Goal: Check status: Check status

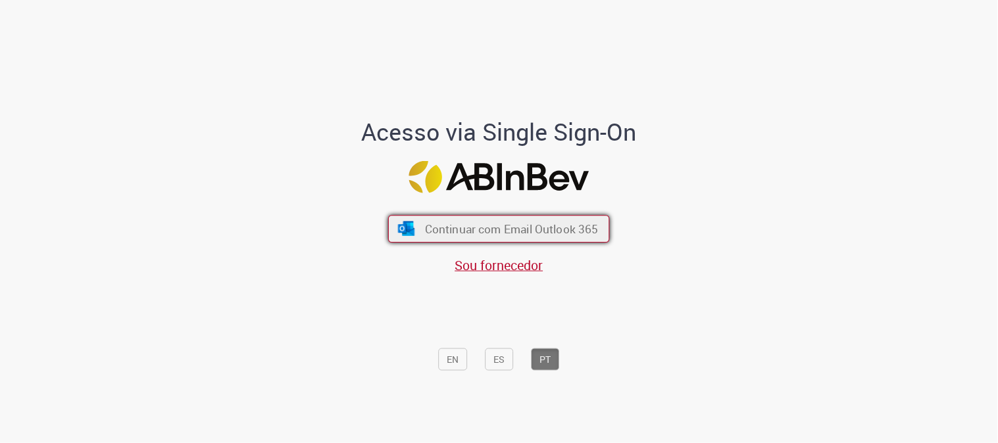
drag, startPoint x: 518, startPoint y: 230, endPoint x: 534, endPoint y: 241, distance: 19.3
click at [521, 230] on span "Continuar com Email Outlook 365" at bounding box center [512, 229] width 174 height 15
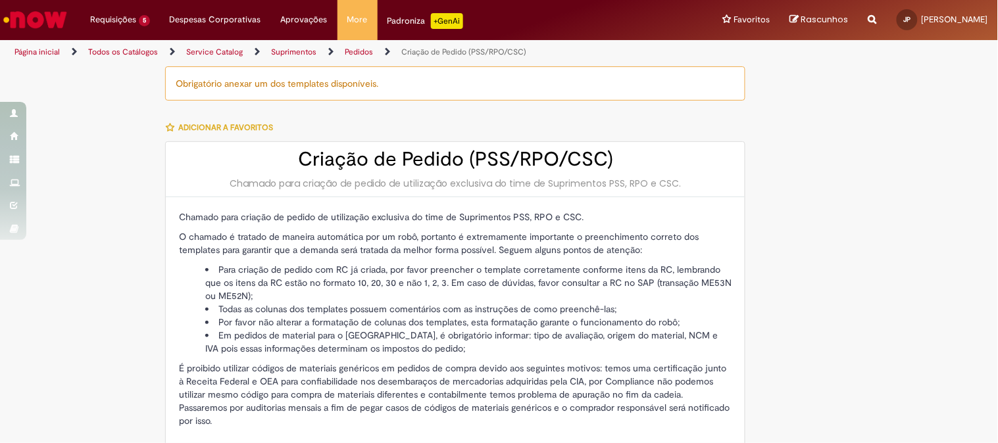
type input "**********"
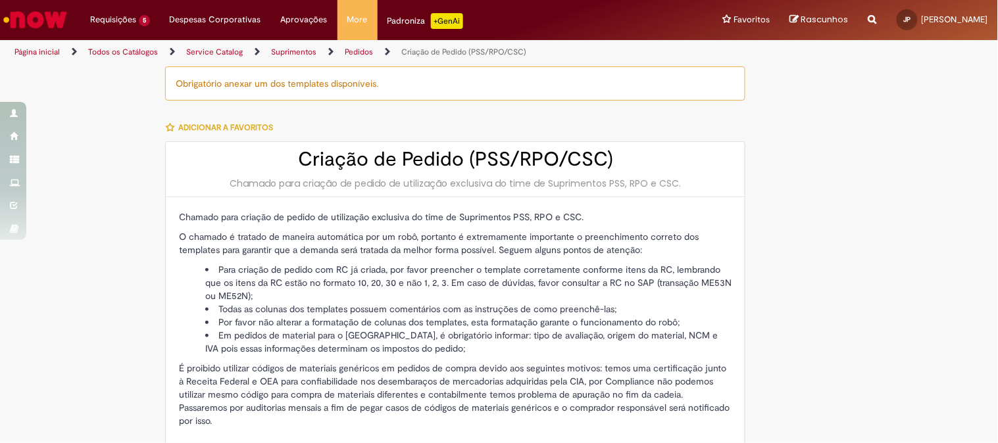
type input "**********"
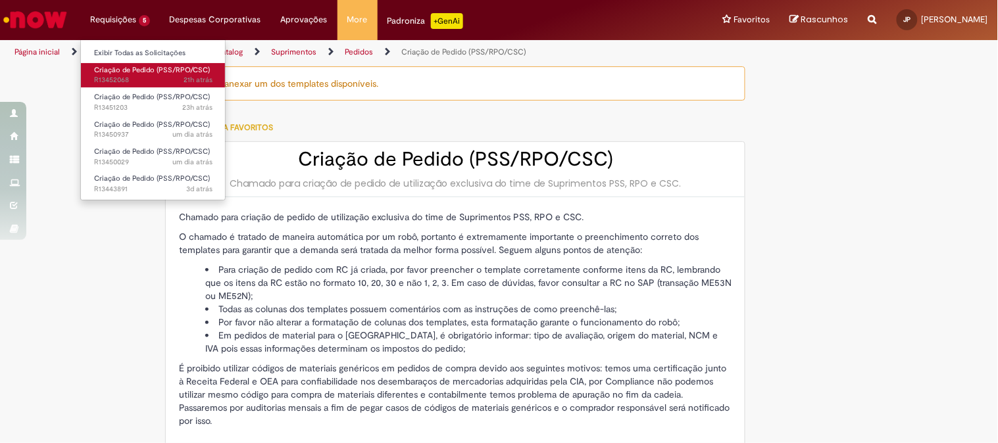
click at [147, 75] on link "Criação de Pedido (PSS/RPO/CSC) 21h atrás 21 horas atrás R13452068" at bounding box center [153, 75] width 145 height 24
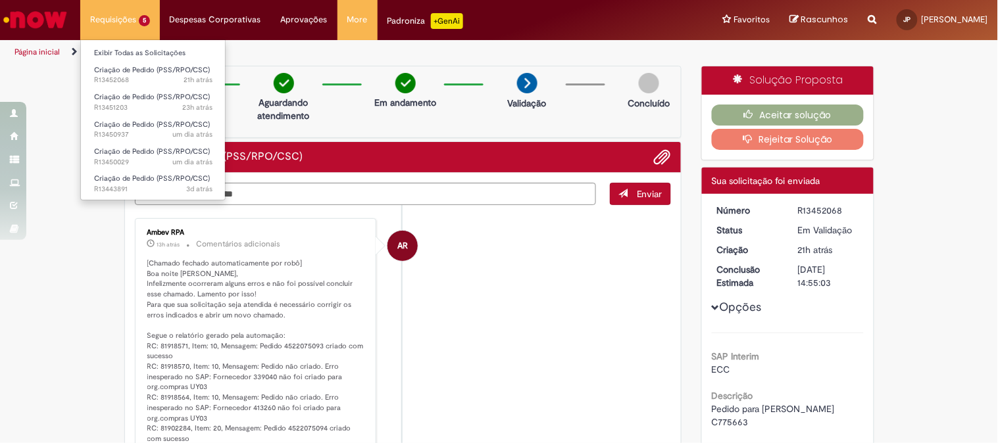
click at [134, 29] on li "Requisições 5 Exibir Todas as Solicitações Criação de Pedido (PSS/RPO/CSC) 21h …" at bounding box center [120, 19] width 80 height 39
click at [143, 132] on span "um dia atrás um dia atrás R13450937" at bounding box center [153, 135] width 118 height 11
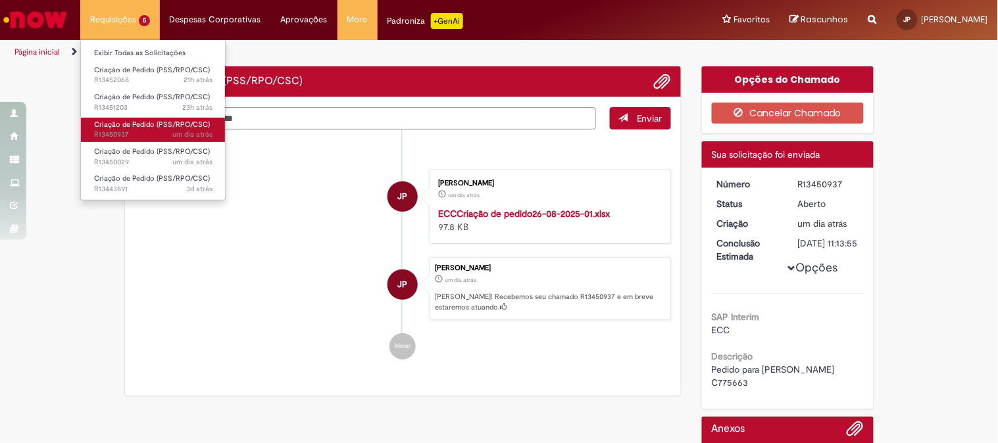
click at [147, 122] on span "Criação de Pedido (PSS/RPO/CSC)" at bounding box center [152, 125] width 116 height 10
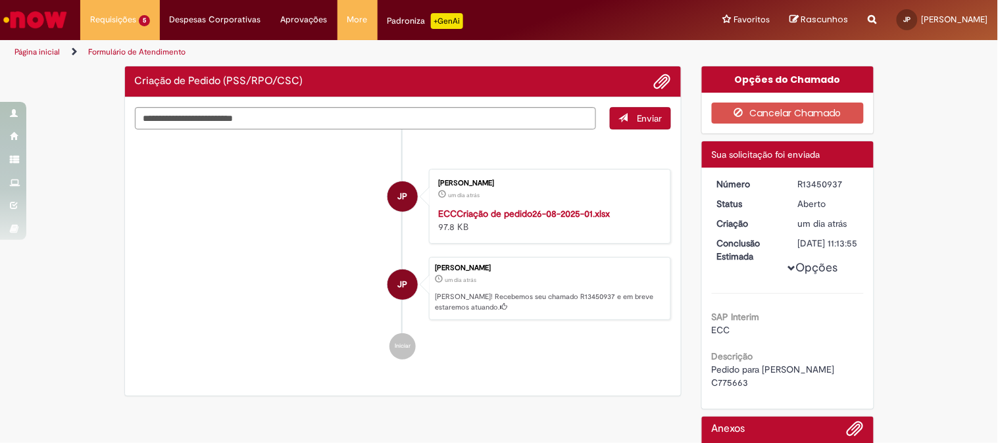
click at [90, 332] on div "Verificar Código de Barras Criação de Pedido (PSS/RPO/CSC) Enviar JP Jessica de…" at bounding box center [499, 306] width 998 height 480
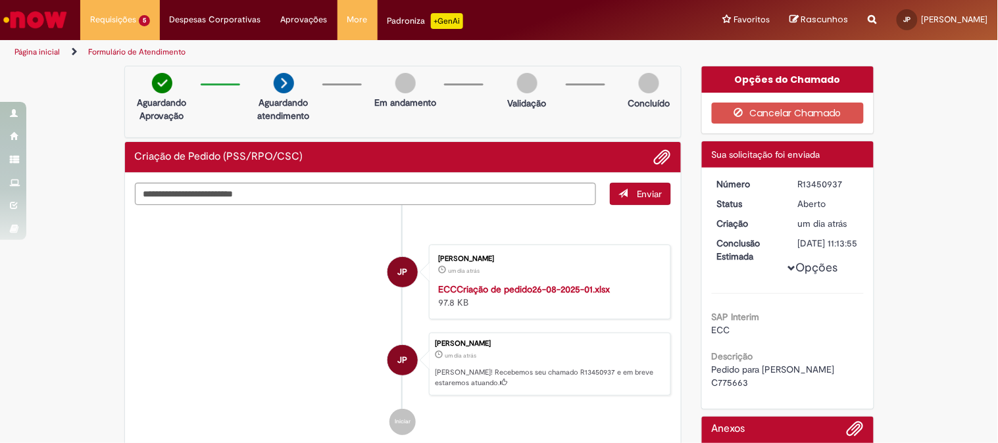
click at [803, 186] on div "R13450937" at bounding box center [828, 184] width 61 height 13
copy div "R13450937"
click at [897, 226] on div "Verificar Código de Barras Aguardando Aprovação Aguardando atendimento Em andam…" at bounding box center [499, 306] width 998 height 480
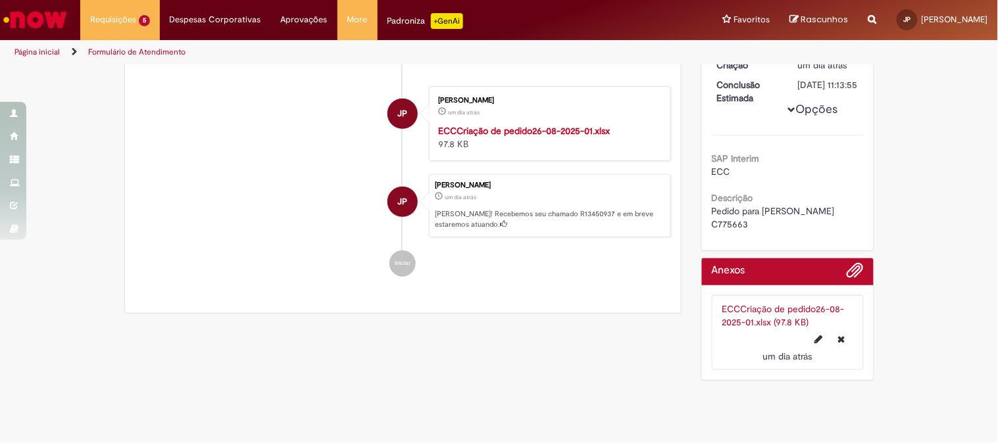
scroll to position [168, 0]
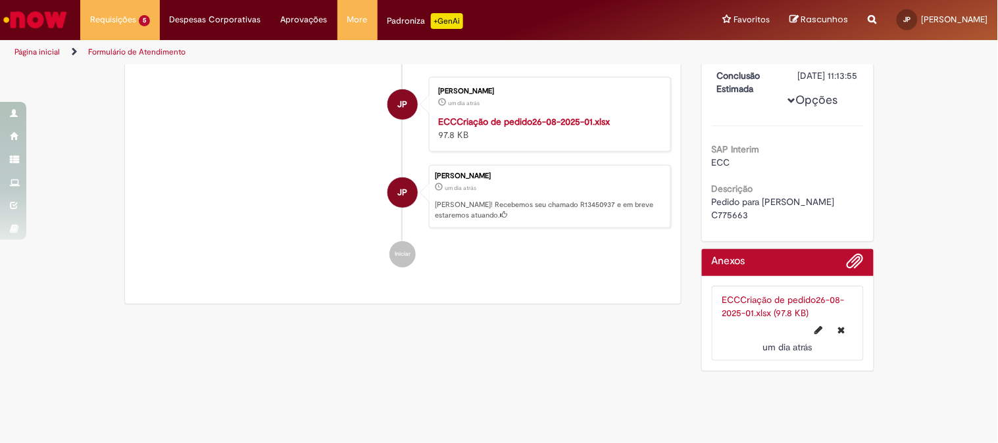
click at [520, 122] on strong "ECCCriação de pedido26-08-2025-01.xlsx" at bounding box center [524, 122] width 172 height 12
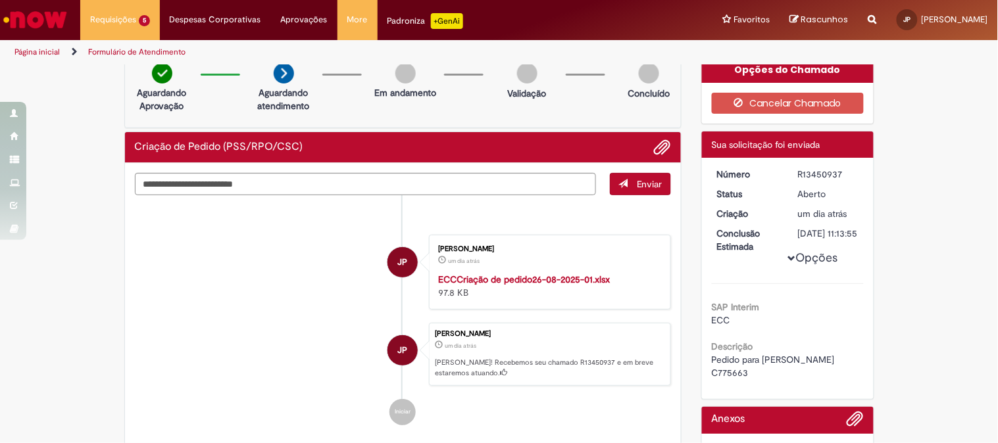
scroll to position [0, 0]
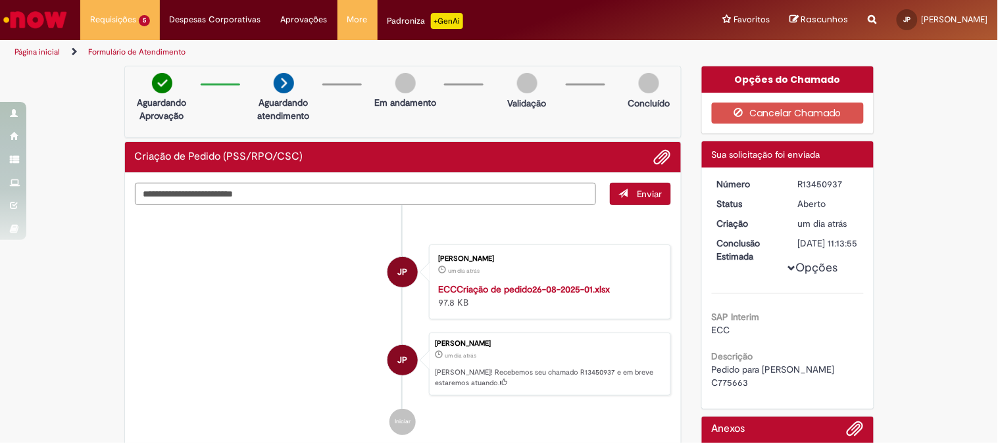
click at [508, 291] on strong "ECCCriação de pedido26-08-2025-01.xlsx" at bounding box center [524, 290] width 172 height 12
click at [868, 17] on icon "Search from all sources" at bounding box center [872, 12] width 9 height 24
click at [816, 23] on input "text" at bounding box center [846, 20] width 61 height 22
paste input "*********"
type input "*********"
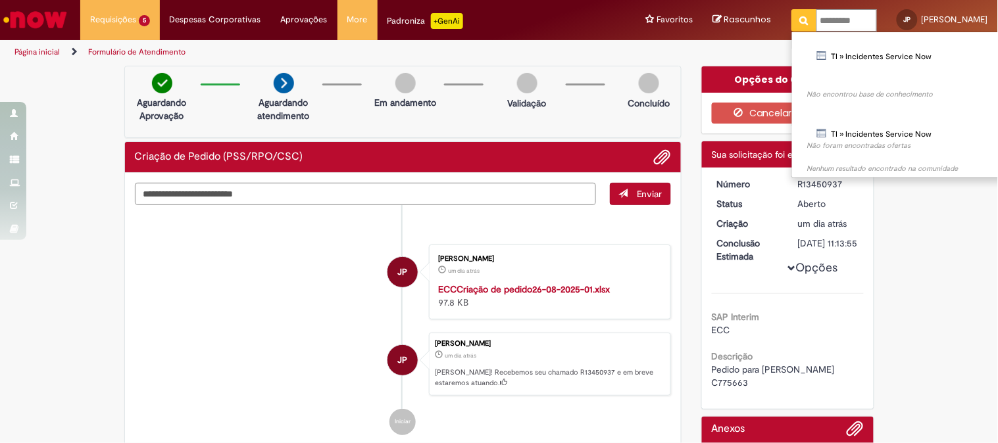
click button "Pesquisar" at bounding box center [804, 20] width 26 height 22
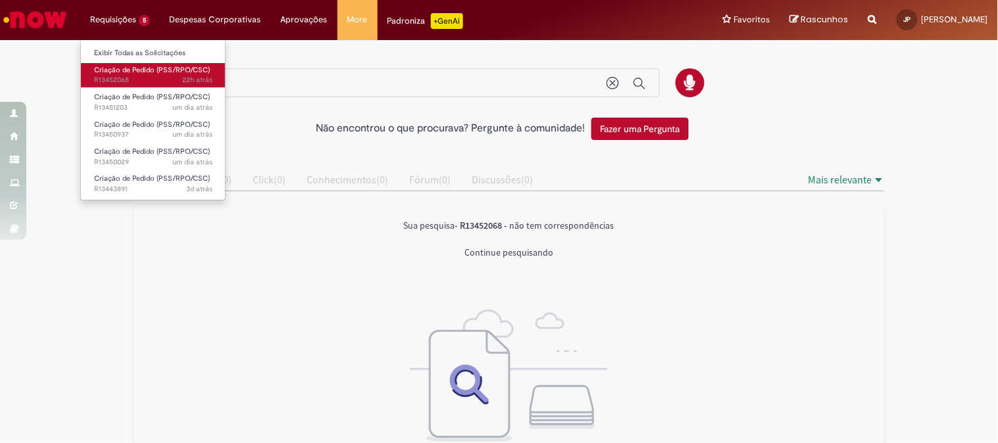
click at [147, 71] on span "Criação de Pedido (PSS/RPO/CSC)" at bounding box center [152, 70] width 116 height 10
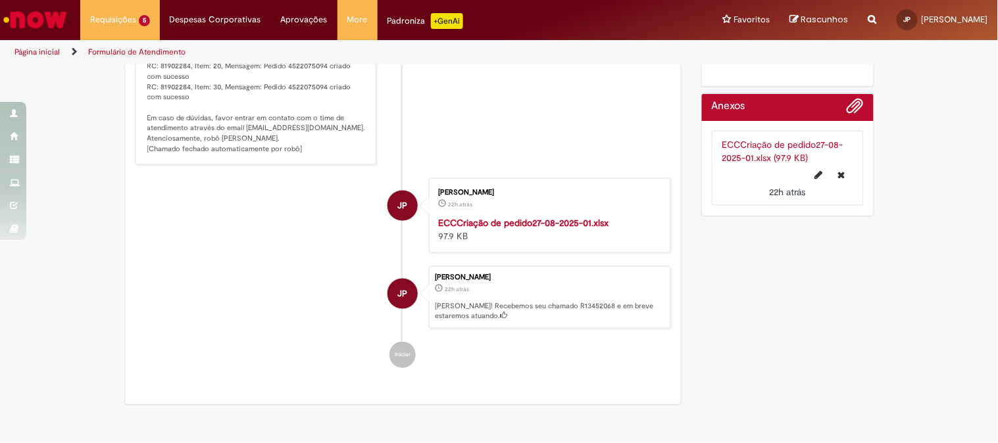
scroll to position [365, 0]
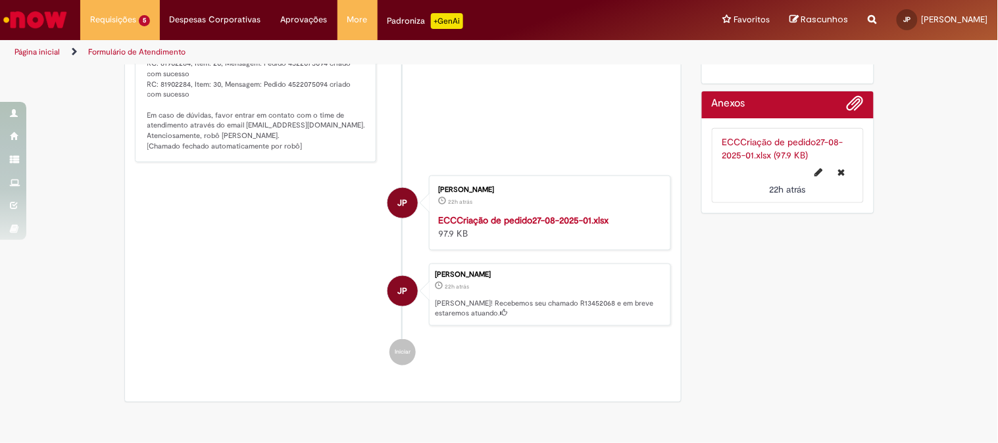
click at [515, 222] on strong "ECCCriação de pedido27-08-2025-01.xlsx" at bounding box center [523, 220] width 170 height 12
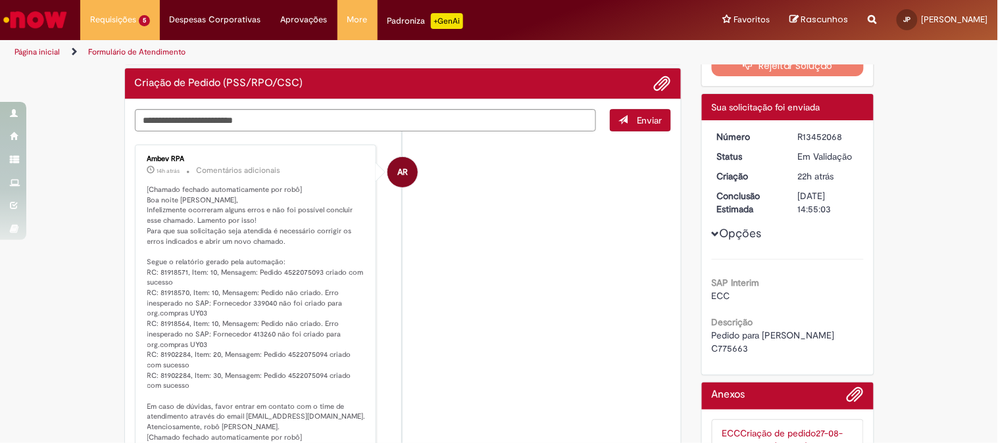
scroll to position [0, 0]
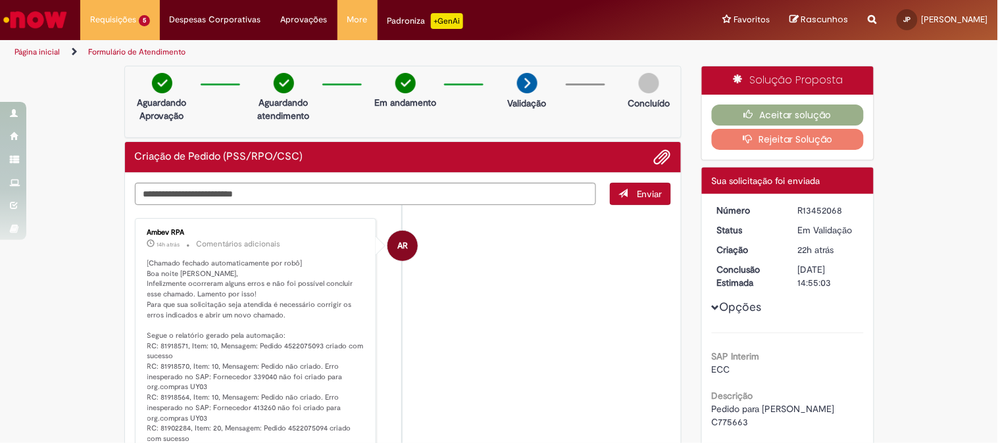
click at [587, 266] on li "AR Ambev RPA 14h atrás 14 horas atrás Comentários adicionais" at bounding box center [403, 372] width 537 height 309
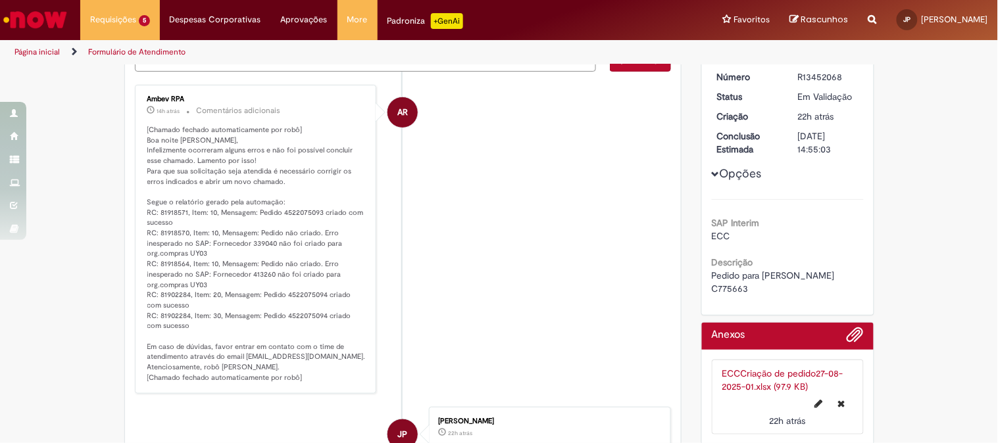
scroll to position [146, 0]
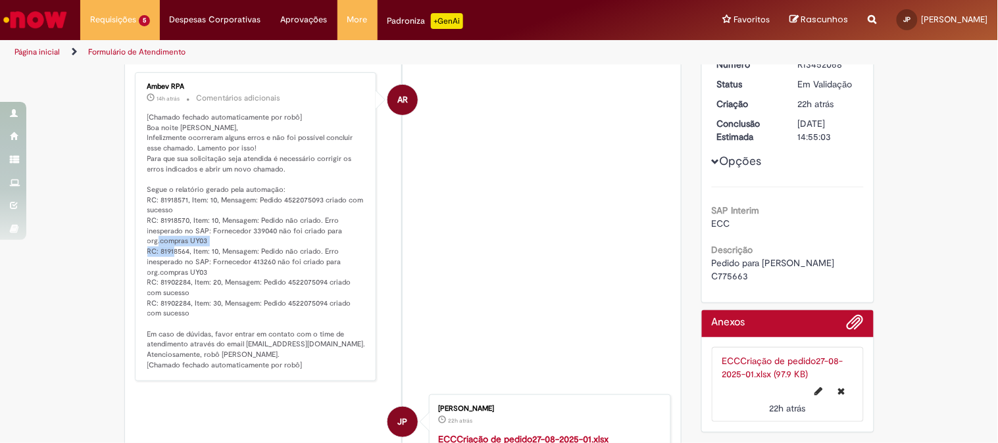
drag, startPoint x: 318, startPoint y: 235, endPoint x: 332, endPoint y: 238, distance: 14.2
click at [332, 238] on p "[Chamado fechado automaticamente por robô] Boa noite William Souza Da Silva, In…" at bounding box center [256, 241] width 219 height 259
click at [268, 264] on p "[Chamado fechado automaticamente por robô] Boa noite William Souza Da Silva, In…" at bounding box center [256, 241] width 219 height 259
drag, startPoint x: 234, startPoint y: 232, endPoint x: 330, endPoint y: 242, distance: 96.0
click at [330, 242] on p "[Chamado fechado automaticamente por robô] Boa noite William Souza Da Silva, In…" at bounding box center [256, 241] width 219 height 259
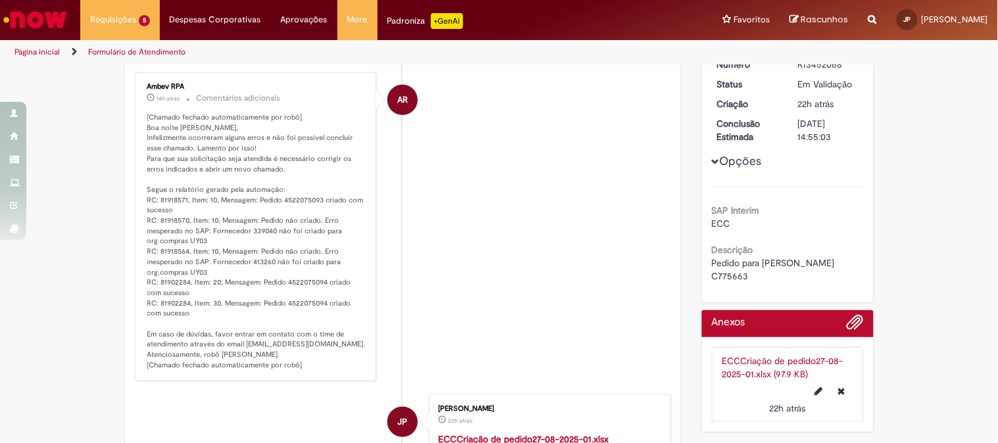
click at [289, 257] on p "[Chamado fechado automaticamente por robô] Boa noite William Souza Da Silva, In…" at bounding box center [256, 241] width 219 height 259
drag, startPoint x: 220, startPoint y: 235, endPoint x: 278, endPoint y: 235, distance: 57.9
click at [278, 235] on p "[Chamado fechado automaticamente por robô] Boa noite William Souza Da Silva, In…" at bounding box center [256, 241] width 219 height 259
click at [301, 234] on p "[Chamado fechado automaticamente por robô] Boa noite William Souza Da Silva, In…" at bounding box center [256, 241] width 219 height 259
drag, startPoint x: 274, startPoint y: 228, endPoint x: 311, endPoint y: 233, distance: 37.1
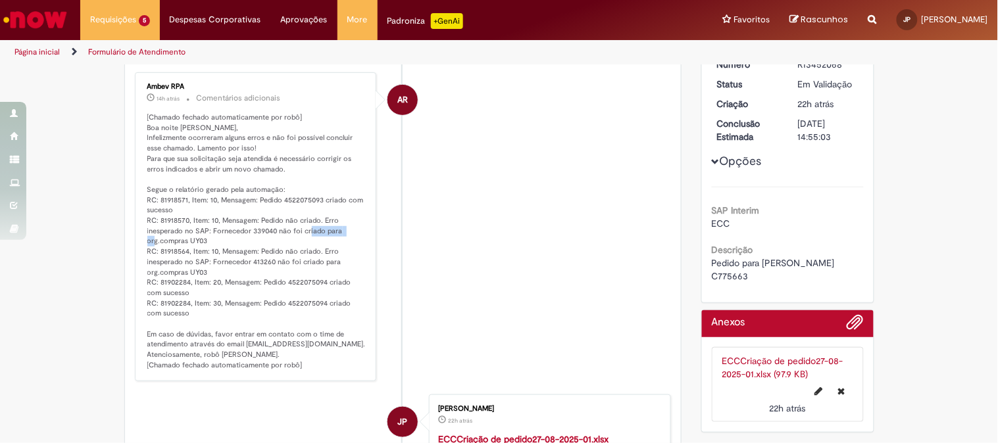
click at [311, 233] on p "[Chamado fechado automaticamente por robô] Boa noite William Souza Da Silva, In…" at bounding box center [256, 241] width 219 height 259
click at [332, 237] on p "[Chamado fechado automaticamente por robô] Boa noite William Souza Da Silva, In…" at bounding box center [256, 241] width 219 height 259
drag, startPoint x: 174, startPoint y: 245, endPoint x: 191, endPoint y: 244, distance: 17.1
click at [191, 244] on p "[Chamado fechado automaticamente por robô] Boa noite William Souza Da Silva, In…" at bounding box center [256, 241] width 219 height 259
click at [203, 243] on p "[Chamado fechado automaticamente por robô] Boa noite William Souza Da Silva, In…" at bounding box center [256, 241] width 219 height 259
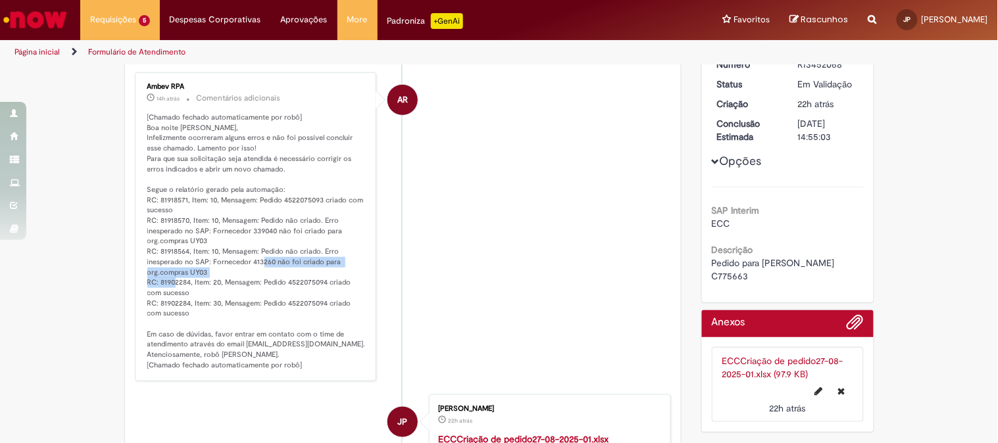
drag, startPoint x: 225, startPoint y: 260, endPoint x: 307, endPoint y: 267, distance: 81.9
click at [307, 267] on p "[Chamado fechado automaticamente por robô] Boa noite William Souza Da Silva, In…" at bounding box center [256, 241] width 219 height 259
click at [286, 199] on p "[Chamado fechado automaticamente por robô] Boa noite William Souza Da Silva, In…" at bounding box center [256, 241] width 219 height 259
drag, startPoint x: 293, startPoint y: 201, endPoint x: 312, endPoint y: 209, distance: 20.4
click at [312, 209] on p "[Chamado fechado automaticamente por robô] Boa noite William Souza Da Silva, In…" at bounding box center [256, 241] width 219 height 259
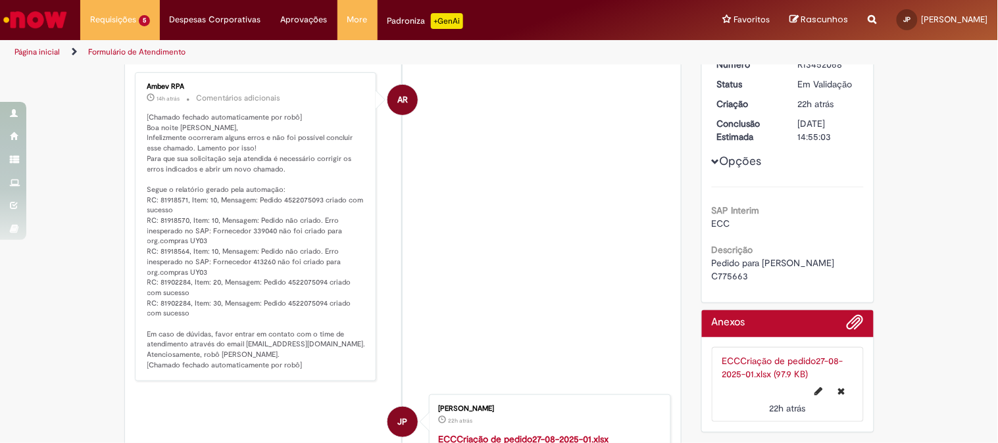
click at [287, 238] on p "[Chamado fechado automaticamente por robô] Boa noite William Souza Da Silva, In…" at bounding box center [256, 241] width 219 height 259
drag, startPoint x: 268, startPoint y: 232, endPoint x: 303, endPoint y: 235, distance: 35.6
click at [303, 235] on p "[Chamado fechado automaticamente por robô] Boa noite William Souza Da Silva, In…" at bounding box center [256, 241] width 219 height 259
drag, startPoint x: 313, startPoint y: 200, endPoint x: 334, endPoint y: 204, distance: 21.4
click at [334, 204] on p "[Chamado fechado automaticamente por robô] Boa noite William Souza Da Silva, In…" at bounding box center [256, 241] width 219 height 259
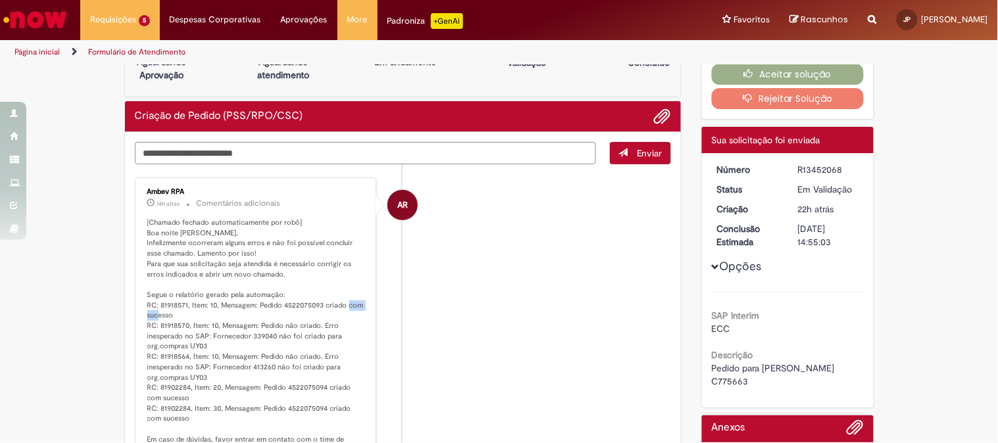
scroll to position [73, 0]
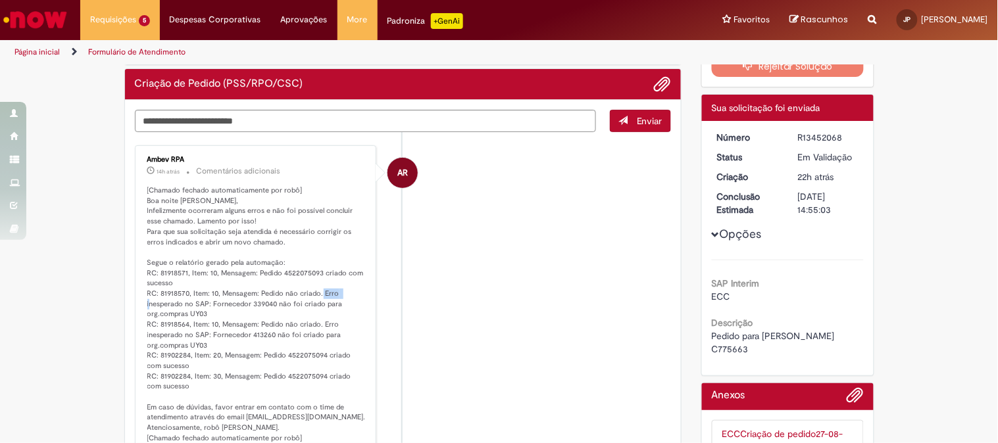
drag, startPoint x: 284, startPoint y: 296, endPoint x: 308, endPoint y: 298, distance: 23.8
click at [308, 298] on p "[Chamado fechado automaticamente por robô] Boa noite William Souza Da Silva, In…" at bounding box center [256, 315] width 219 height 259
drag, startPoint x: 66, startPoint y: 319, endPoint x: 122, endPoint y: 323, distance: 56.1
click at [70, 319] on div "Verificar Código de Barras Aguardando Aprovação Aguardando atendimento Em andam…" at bounding box center [499, 347] width 998 height 708
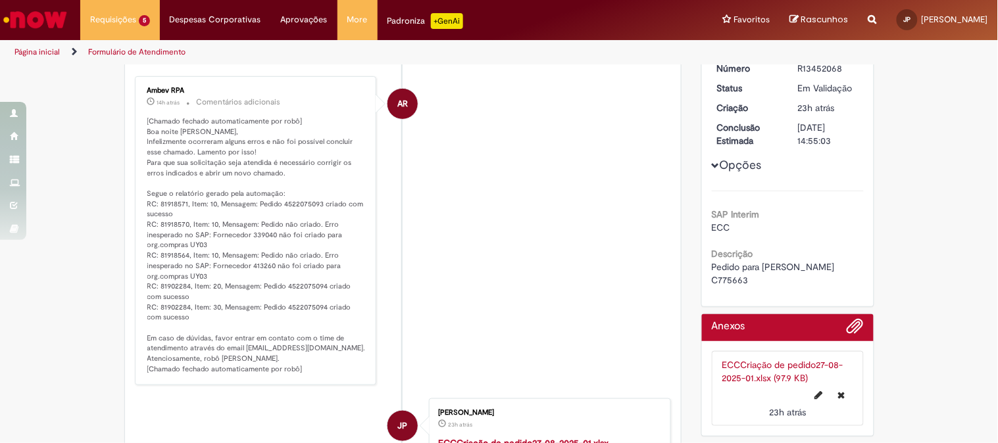
scroll to position [0, 0]
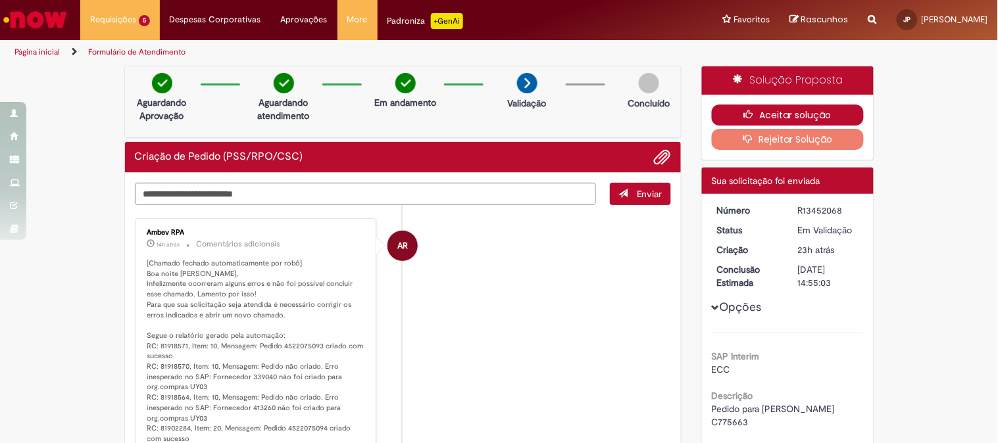
click at [759, 112] on button "Aceitar solução" at bounding box center [788, 115] width 152 height 21
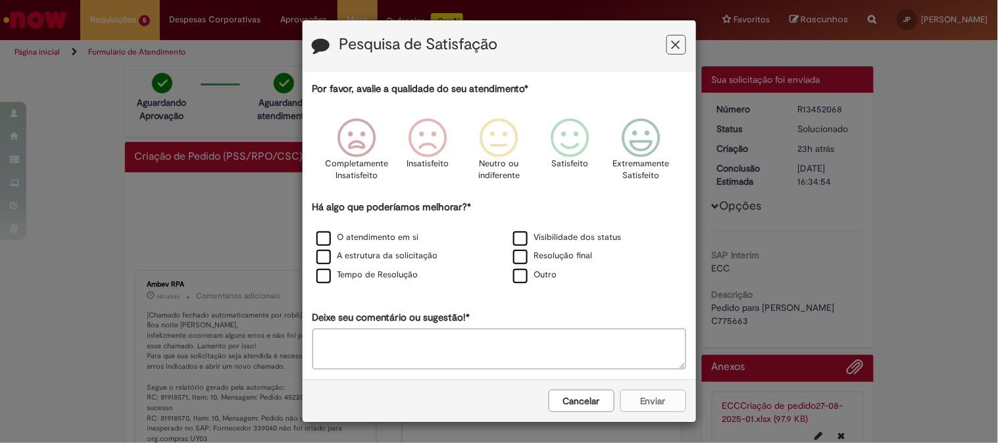
click at [663, 35] on div "Pesquisa de Satisfação" at bounding box center [499, 46] width 393 height 52
click at [672, 41] on icon "Feedback" at bounding box center [676, 45] width 9 height 14
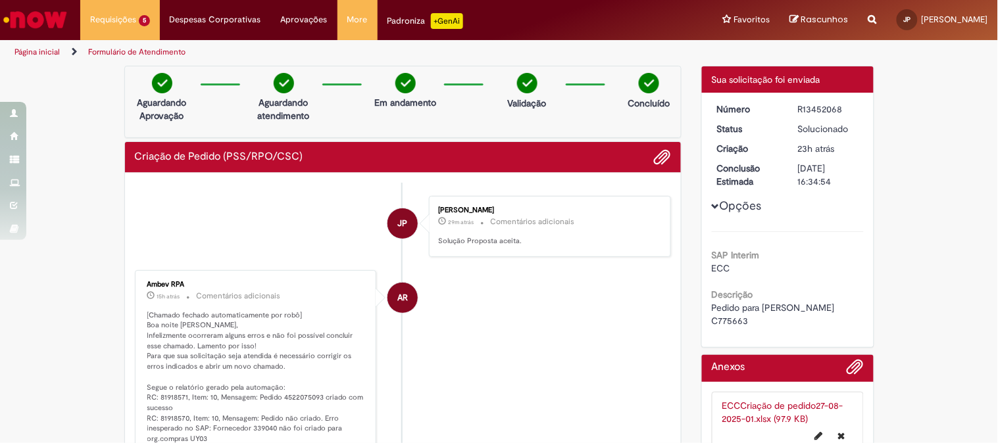
click at [858, 23] on div "********* Reportar problema Artigos Não encontrou base de conhecimento Catálogo…" at bounding box center [872, 20] width 28 height 40
click at [868, 20] on icon "Search from all sources" at bounding box center [872, 12] width 9 height 24
click at [816, 22] on input "*********" at bounding box center [846, 20] width 61 height 22
drag, startPoint x: 829, startPoint y: 22, endPoint x: 562, endPoint y: 1, distance: 267.9
click at [563, 1] on div "Requisições 5 Exibir Todas as Solicitações Criação de Pedido (PSS/RPO/CSC) 23h …" at bounding box center [534, 20] width 928 height 40
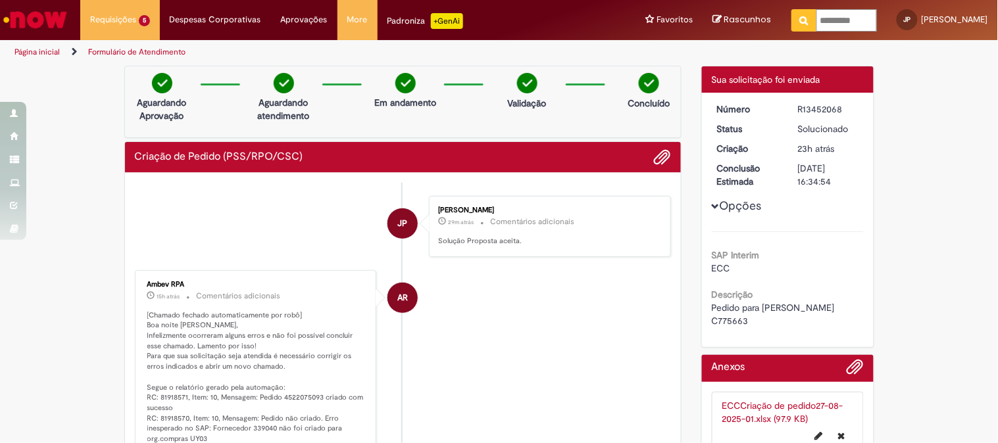
type input "*"
paste input "**********"
type input "**********"
click button "Pesquisar" at bounding box center [804, 20] width 26 height 22
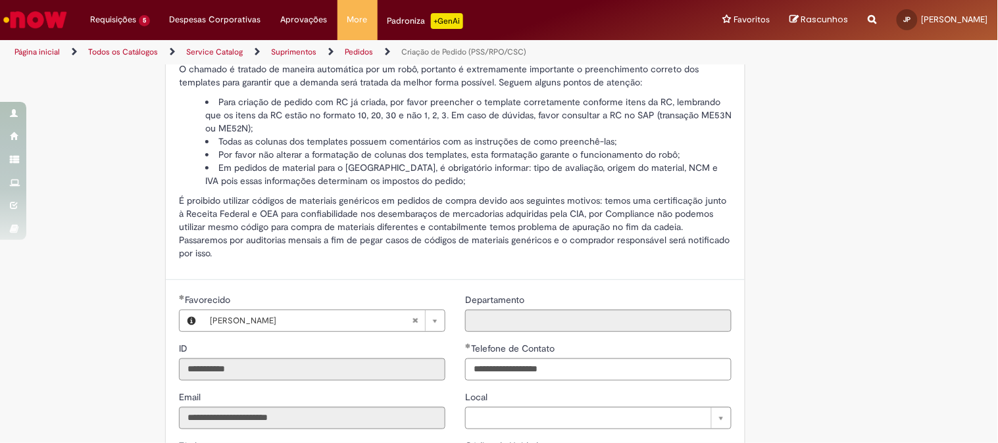
scroll to position [308, 0]
